Goal: Task Accomplishment & Management: Use online tool/utility

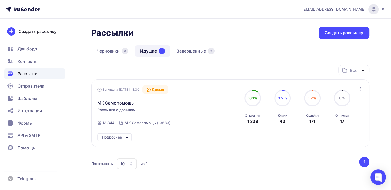
click at [241, 49] on div "Черновики 0 Идущие 1 Завершенные 6" at bounding box center [230, 55] width 278 height 20
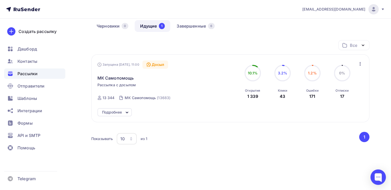
scroll to position [32, 0]
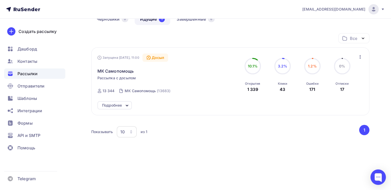
click at [216, 156] on div "Все Все папки Создать новую папку Запущена Сегодня, 11:00 Досыл МК Самопомощь Р…" at bounding box center [230, 95] width 278 height 124
click at [83, 94] on div "Рассылки Рассылки Создать рассылку Черновики 0 Идущие 1 Завершенные 6 Идущие 1 …" at bounding box center [195, 88] width 391 height 203
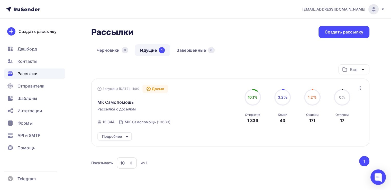
scroll to position [0, 0]
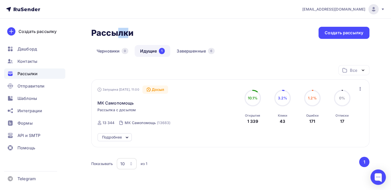
drag, startPoint x: 93, startPoint y: 33, endPoint x: 103, endPoint y: 32, distance: 9.8
click at [103, 32] on h2 "Рассылки" at bounding box center [112, 33] width 42 height 10
drag, startPoint x: 123, startPoint y: 33, endPoint x: 136, endPoint y: 33, distance: 12.6
click at [136, 33] on div "Рассылки Рассылки Создать рассылку" at bounding box center [230, 33] width 278 height 12
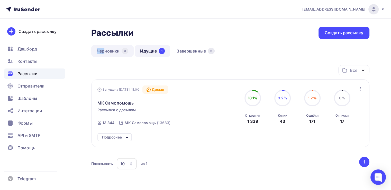
drag, startPoint x: 86, startPoint y: 49, endPoint x: 104, endPoint y: 49, distance: 17.5
click at [104, 49] on div "Рассылки Рассылки Создать рассылку Черновики 0 Идущие 1 Завершенные 6 Идущие 1 …" at bounding box center [195, 120] width 391 height 203
